Goal: Check status: Check status

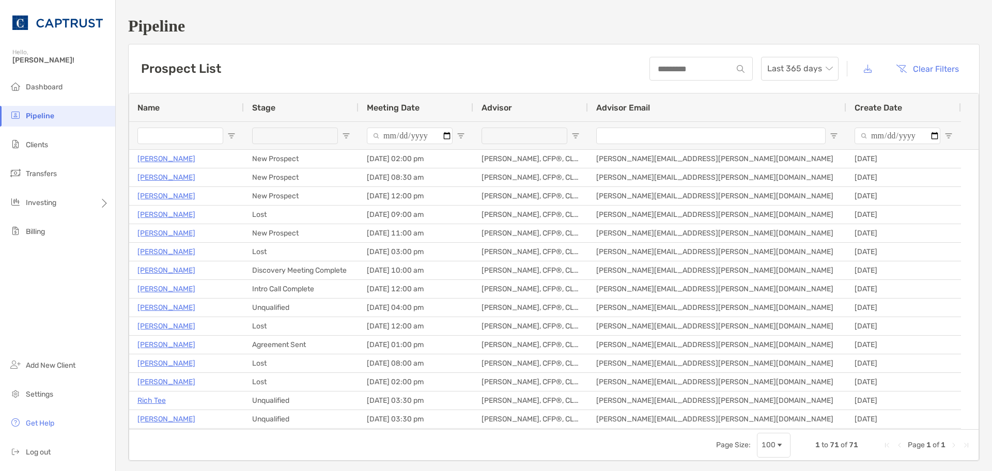
click at [155, 137] on input "Name Filter Input" at bounding box center [180, 136] width 86 height 17
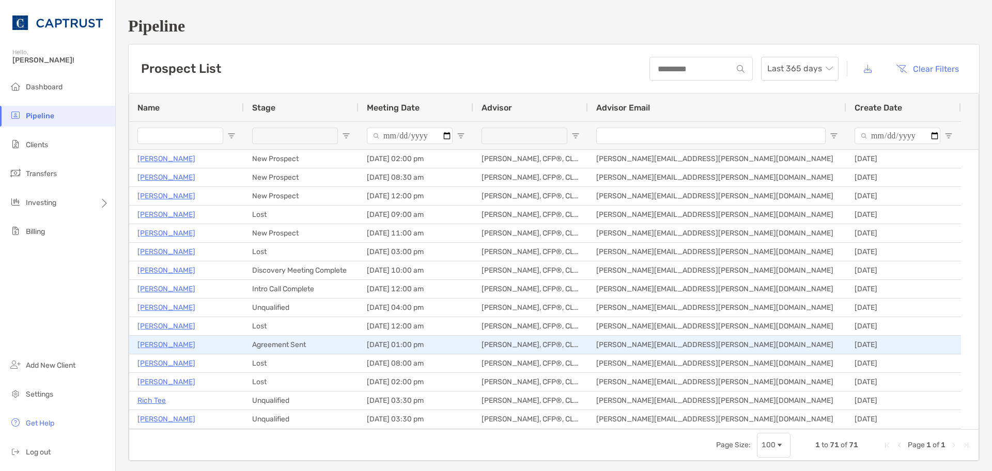
click at [154, 345] on p "[PERSON_NAME]" at bounding box center [166, 344] width 58 height 13
